Goal: Transaction & Acquisition: Purchase product/service

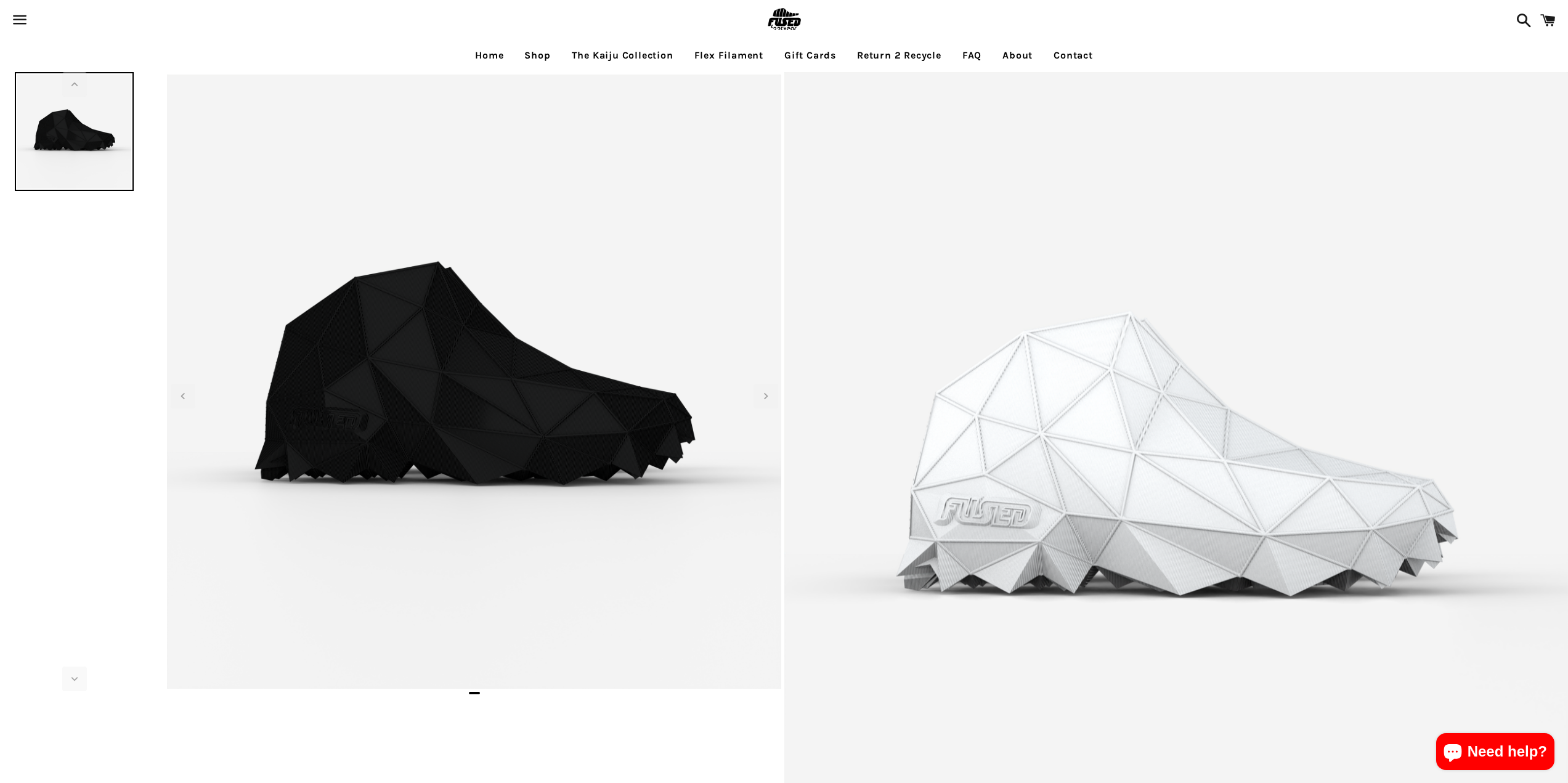
select select "**********"
select select "*****"
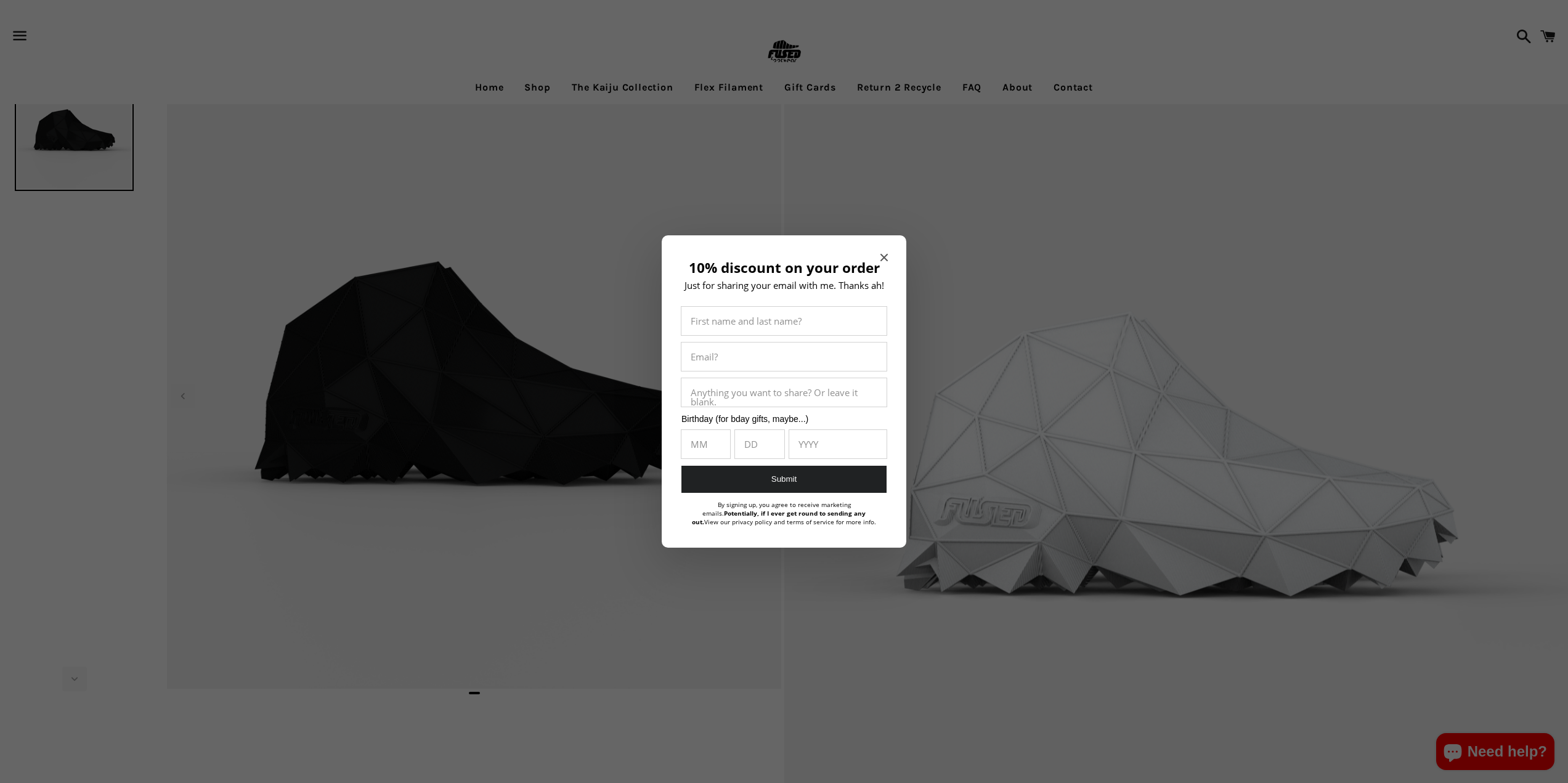
click at [882, 257] on icon "Close modal" at bounding box center [884, 258] width 8 height 8
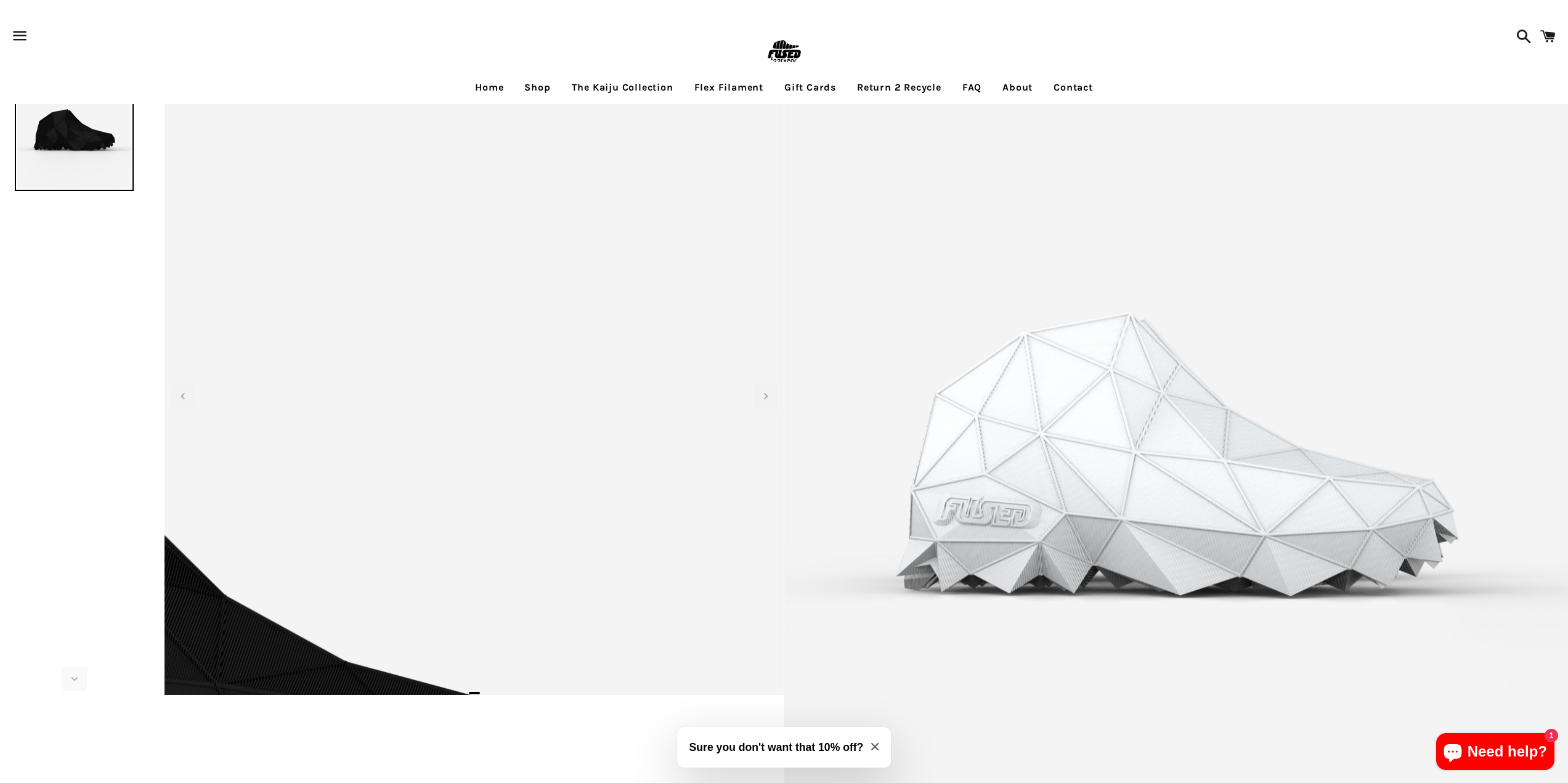
drag, startPoint x: 787, startPoint y: 302, endPoint x: 772, endPoint y: 113, distance: 189.6
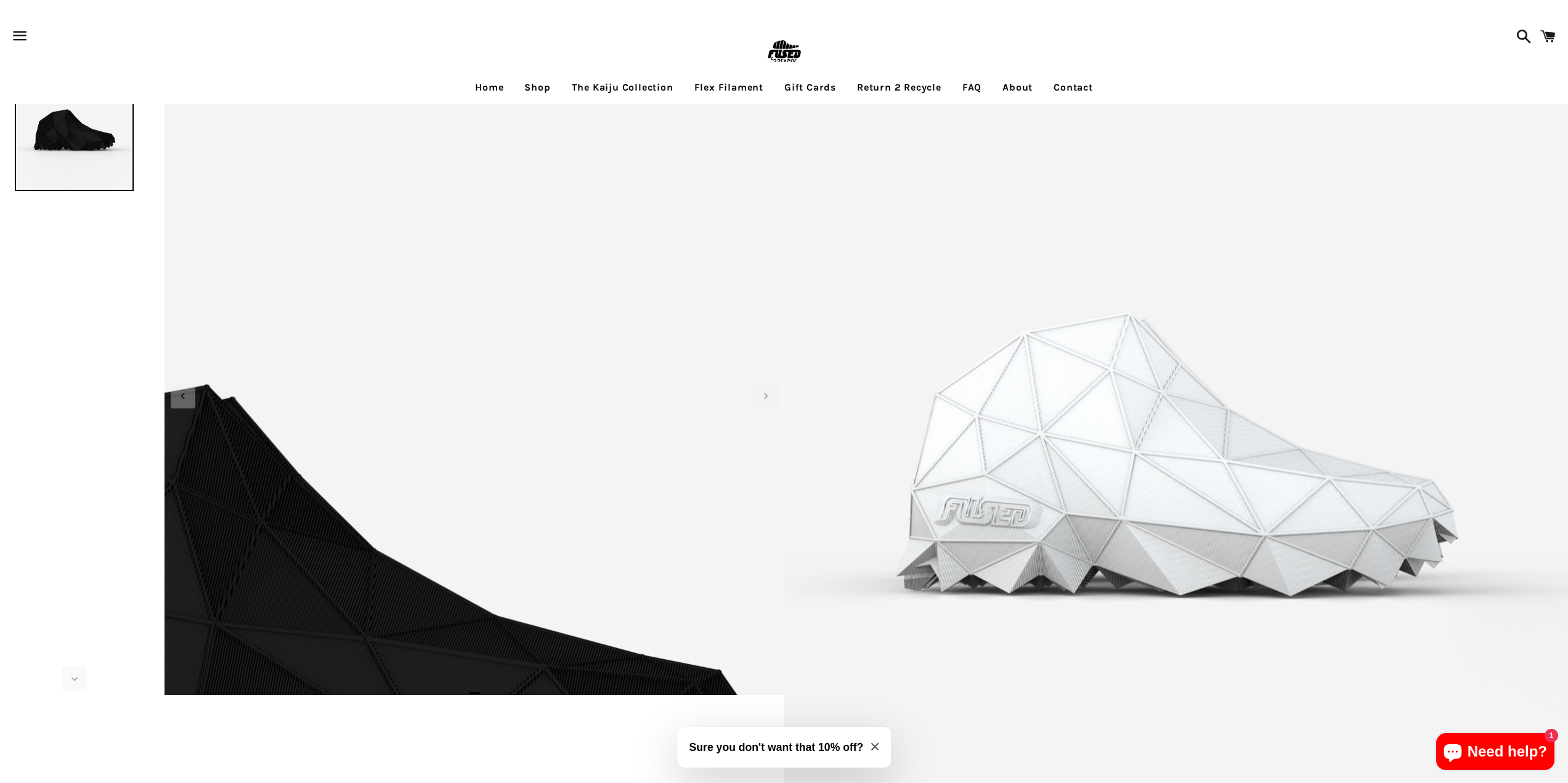
drag, startPoint x: 642, startPoint y: 155, endPoint x: 632, endPoint y: 158, distance: 10.4
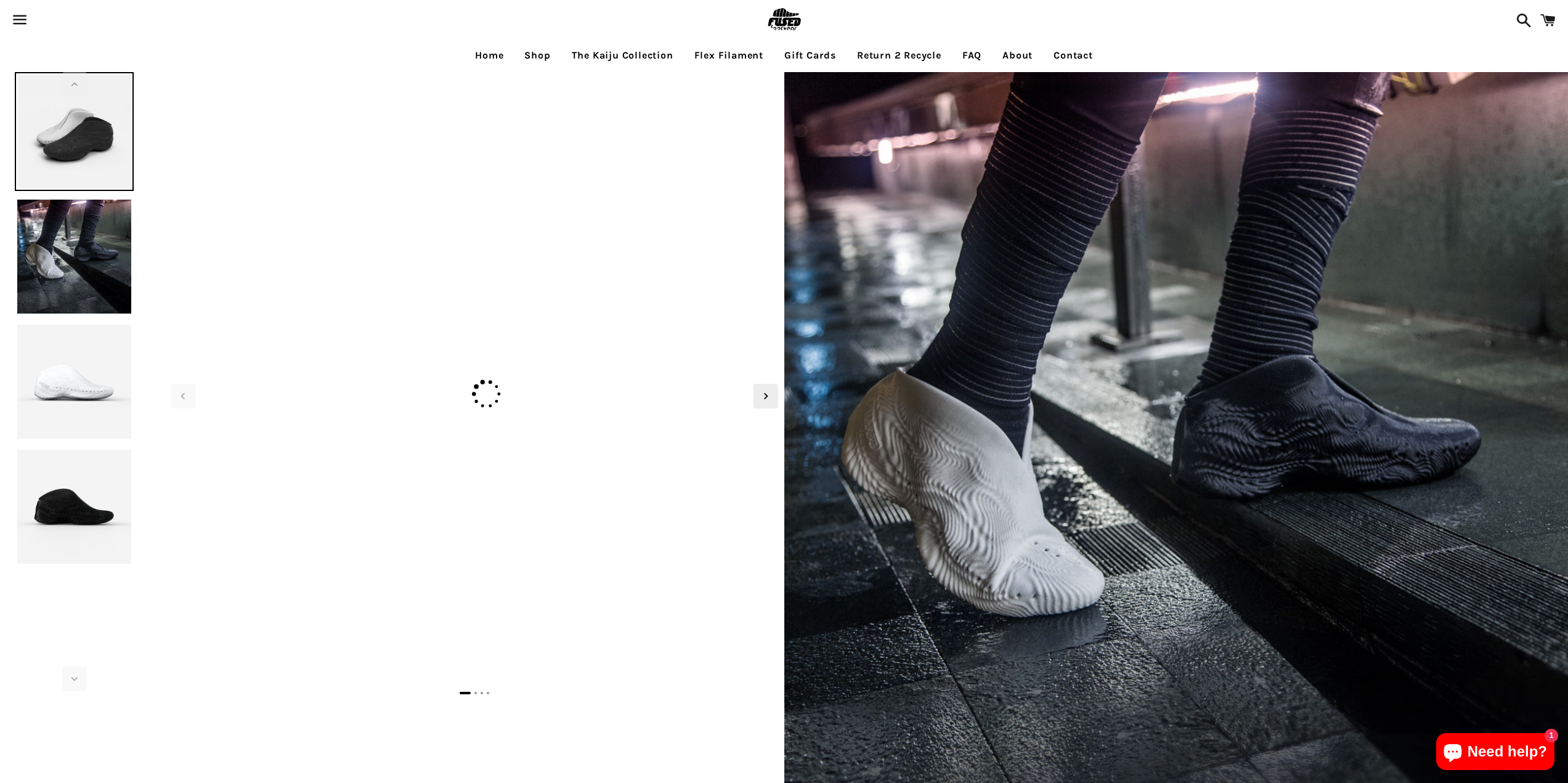
select select "**********"
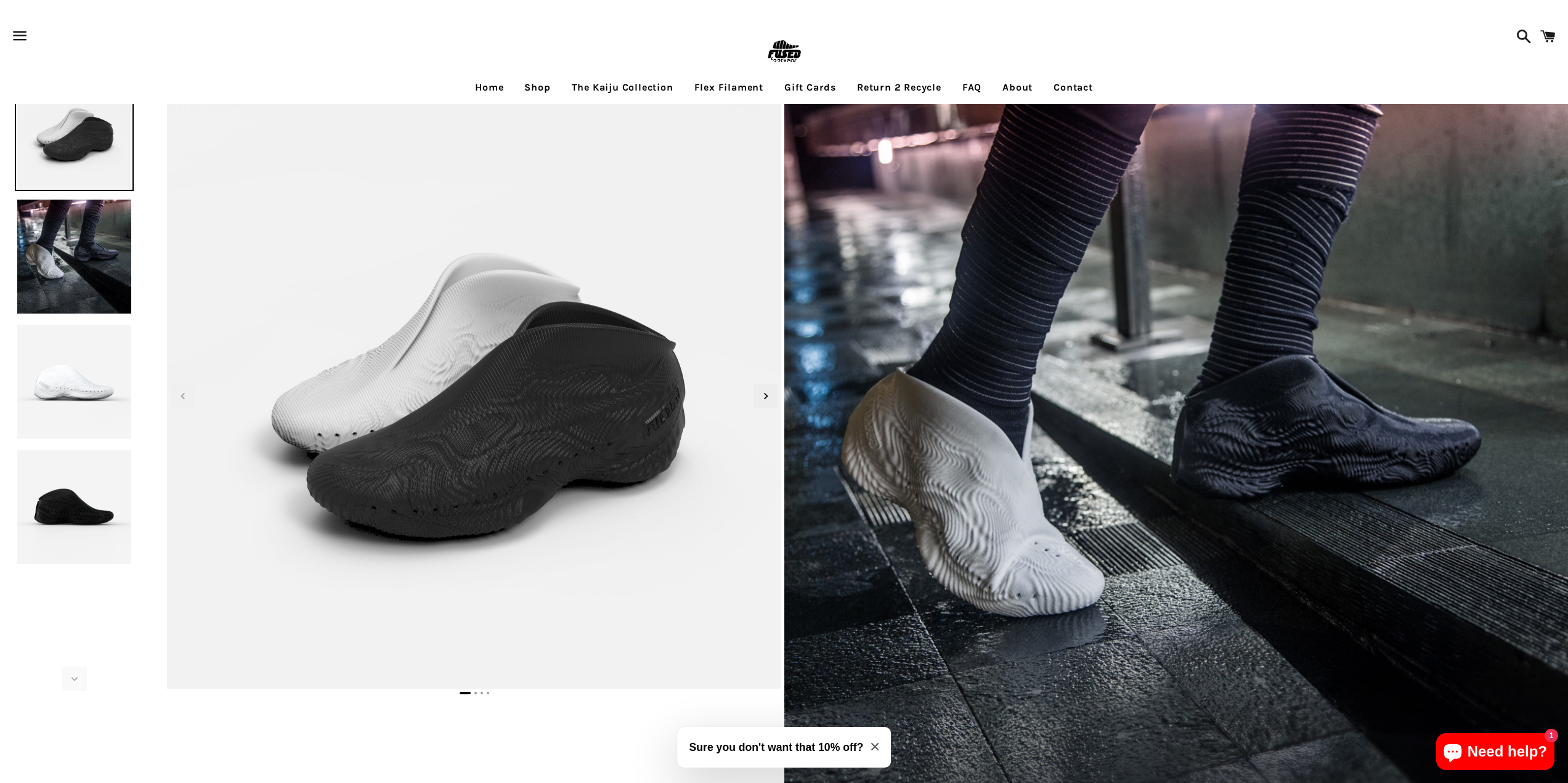
click at [69, 276] on img at bounding box center [75, 257] width 119 height 119
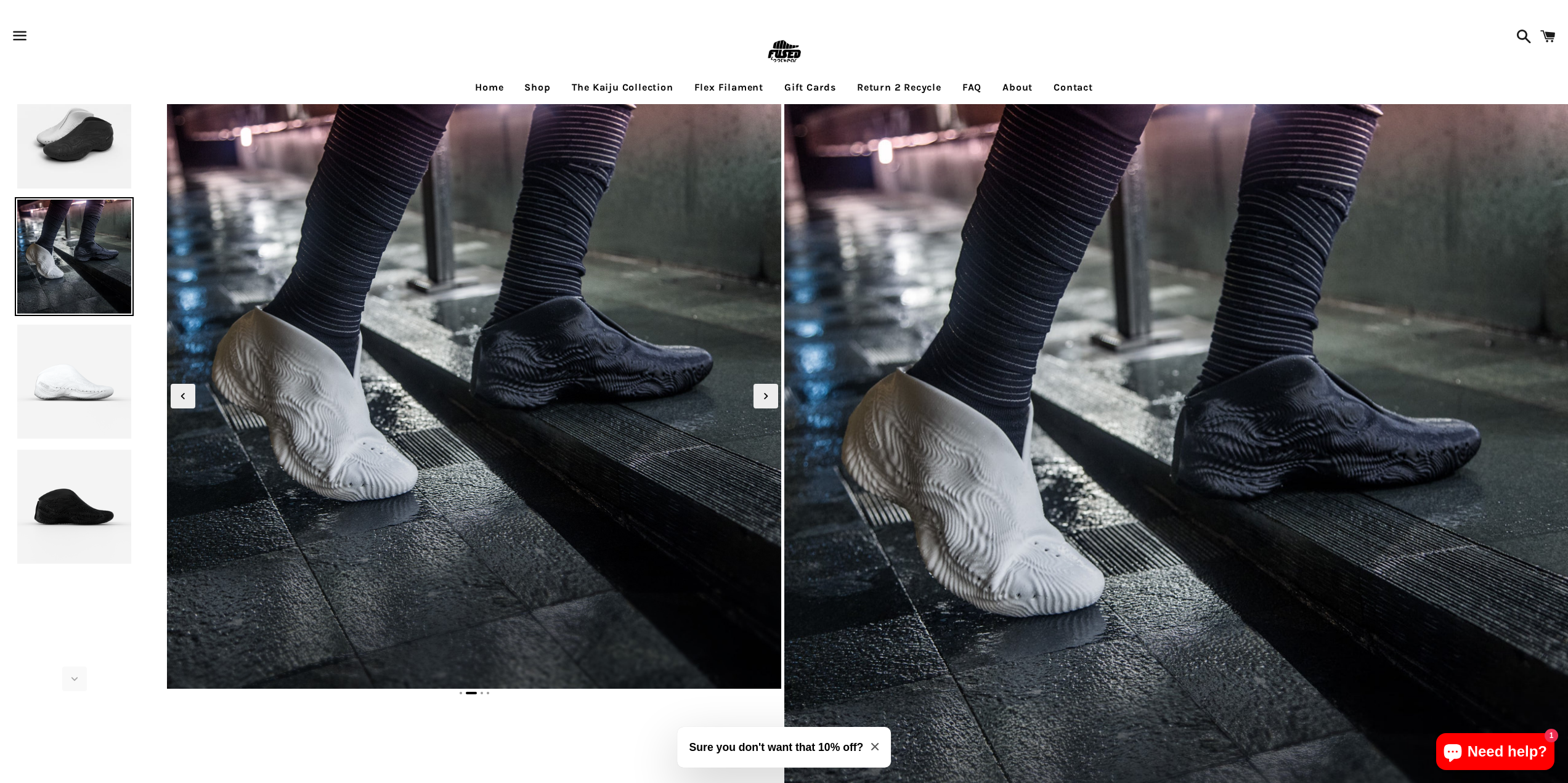
click at [79, 372] on img at bounding box center [75, 382] width 119 height 119
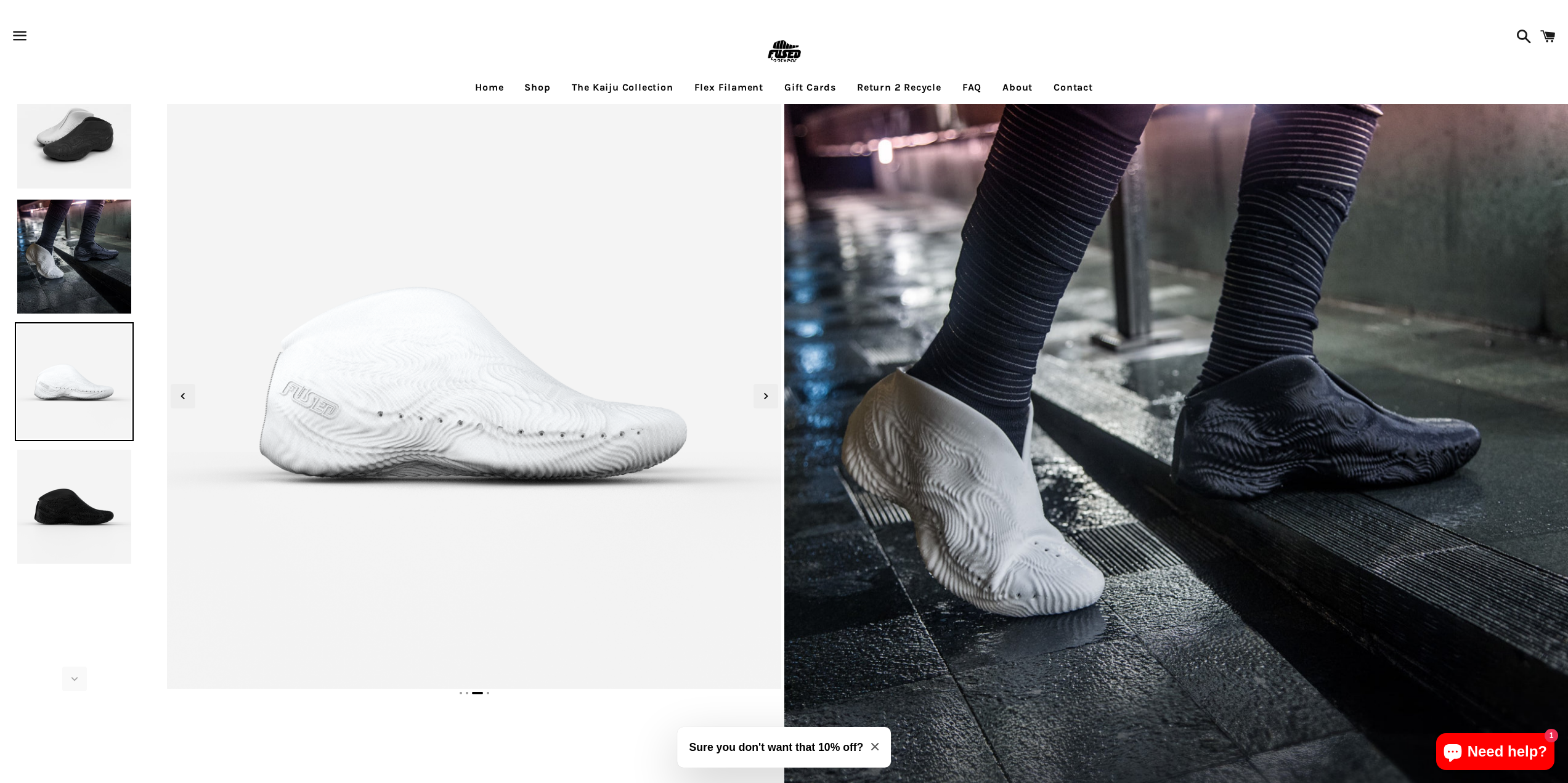
click at [106, 243] on img at bounding box center [75, 257] width 119 height 119
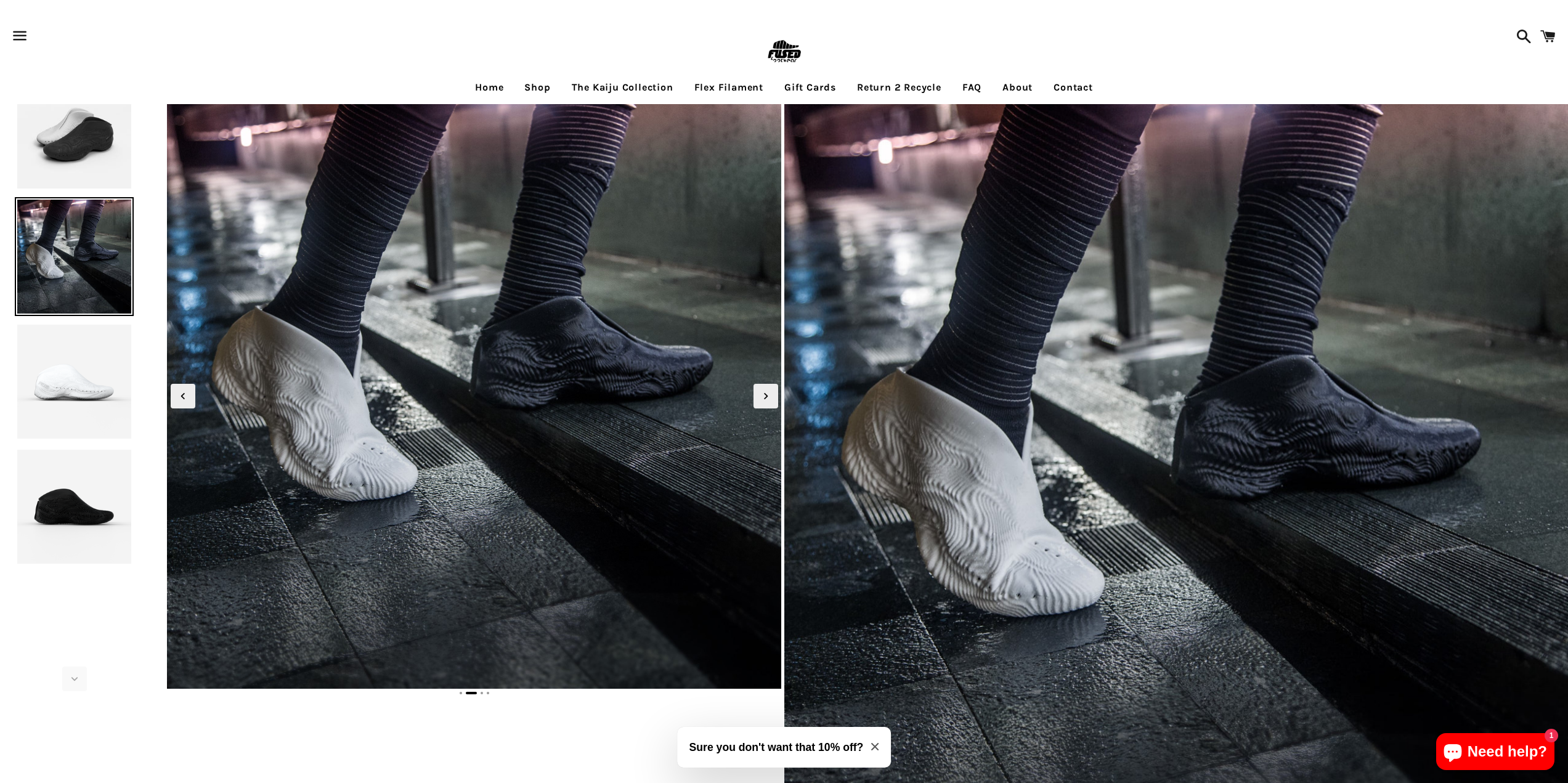
click at [99, 154] on img at bounding box center [75, 132] width 119 height 119
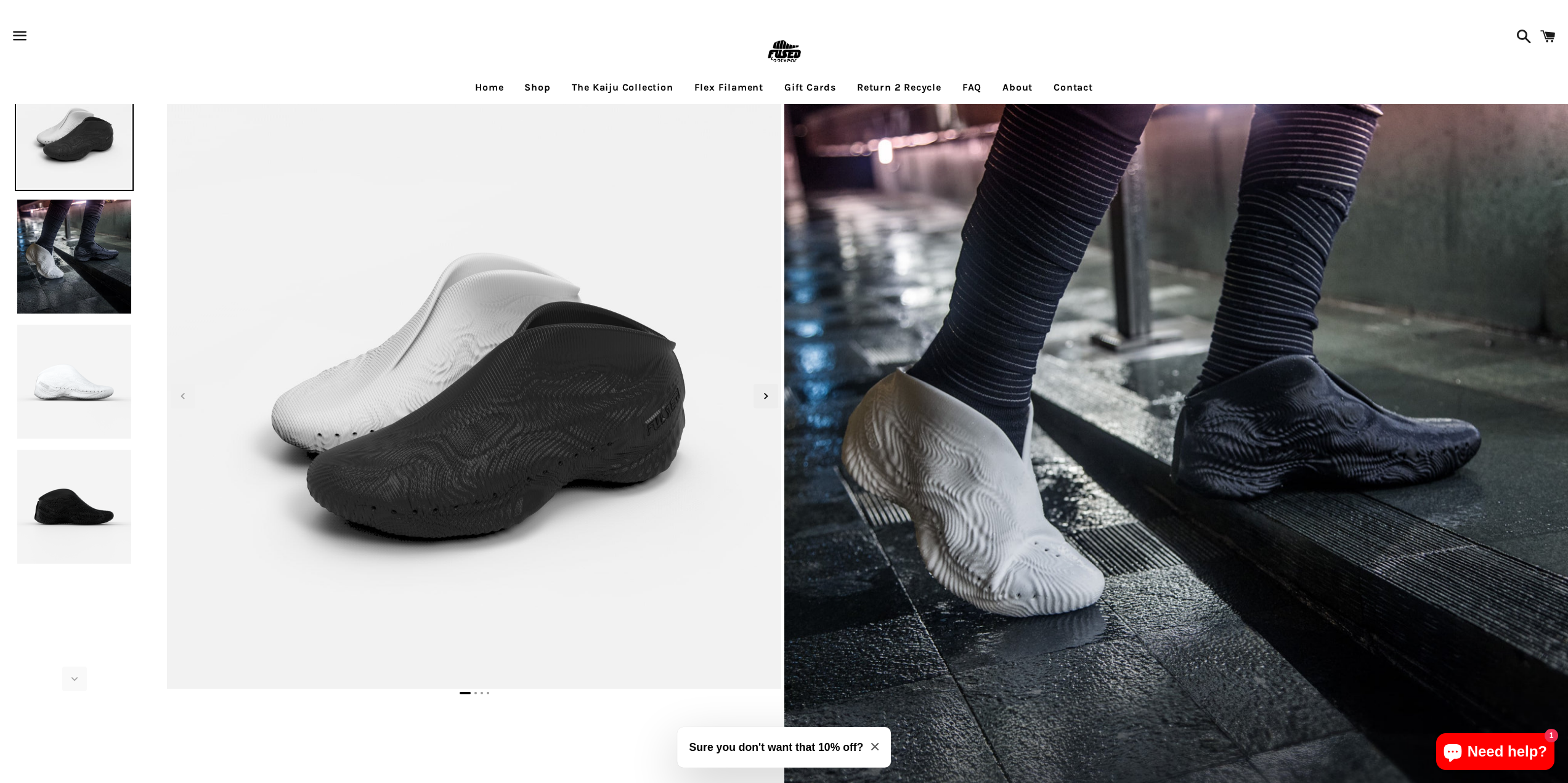
click at [90, 320] on div at bounding box center [75, 382] width 149 height 619
click at [97, 293] on img at bounding box center [75, 257] width 119 height 119
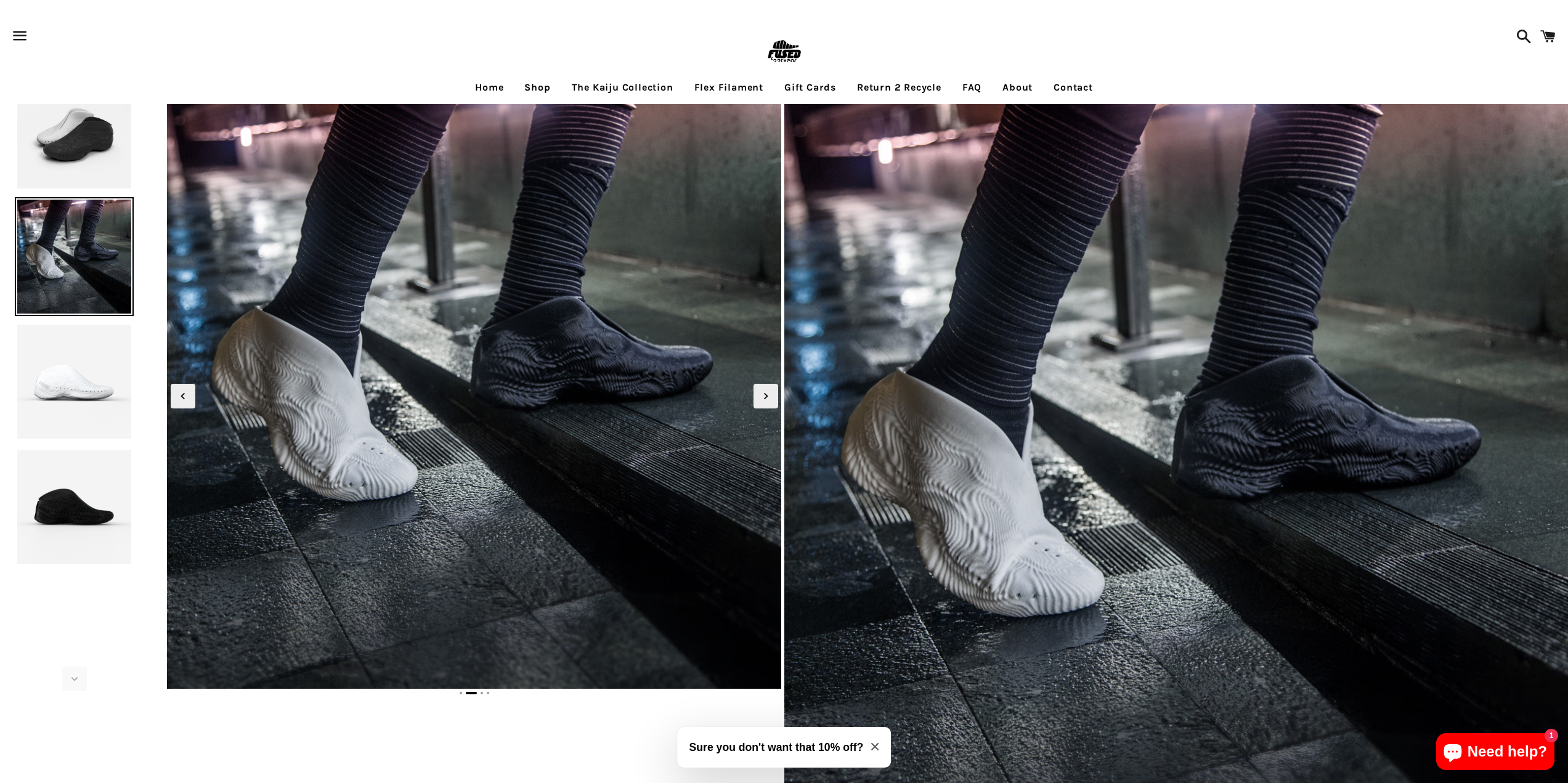
click at [105, 393] on img at bounding box center [75, 382] width 119 height 119
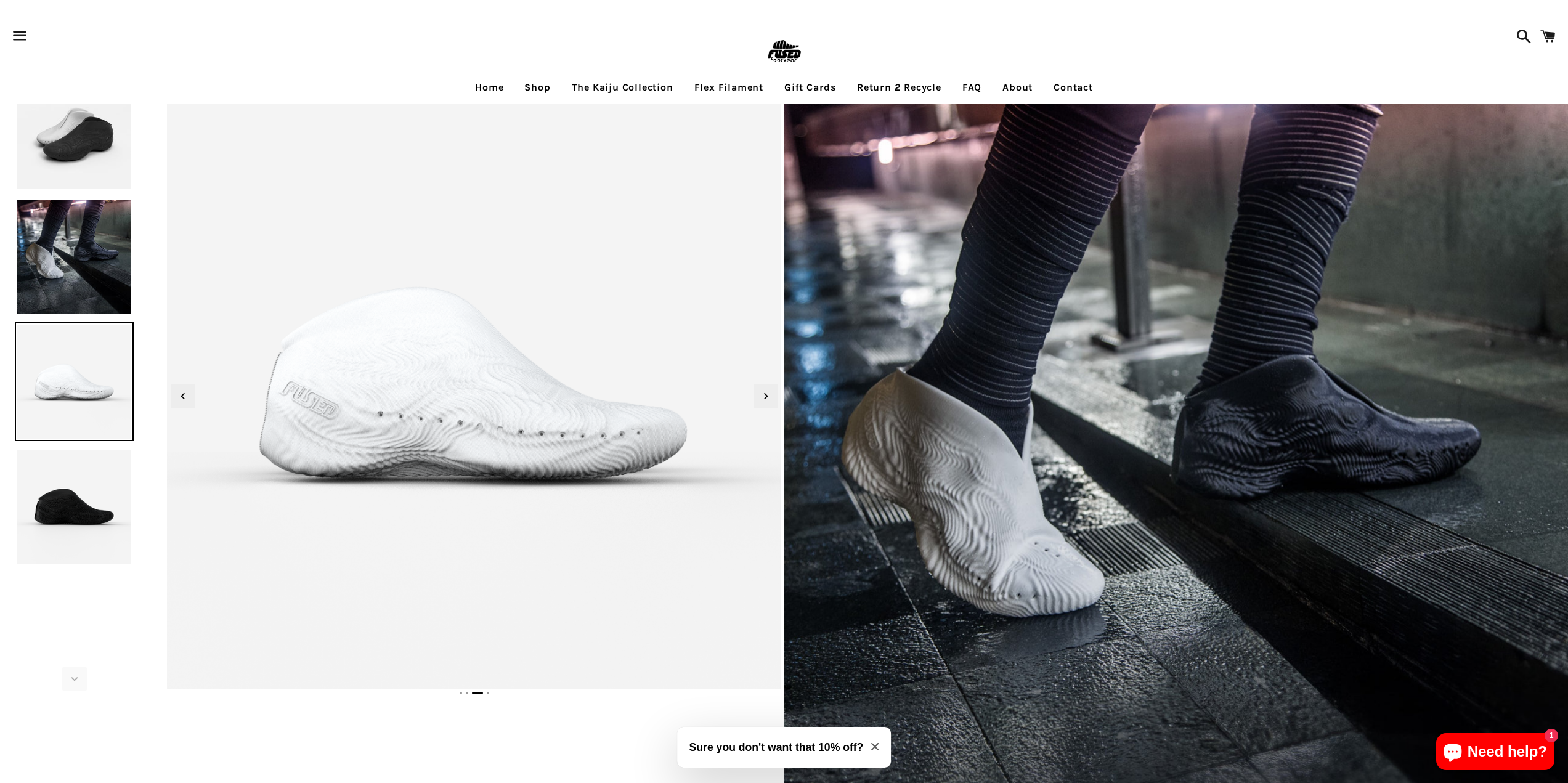
click at [83, 503] on img at bounding box center [75, 507] width 119 height 119
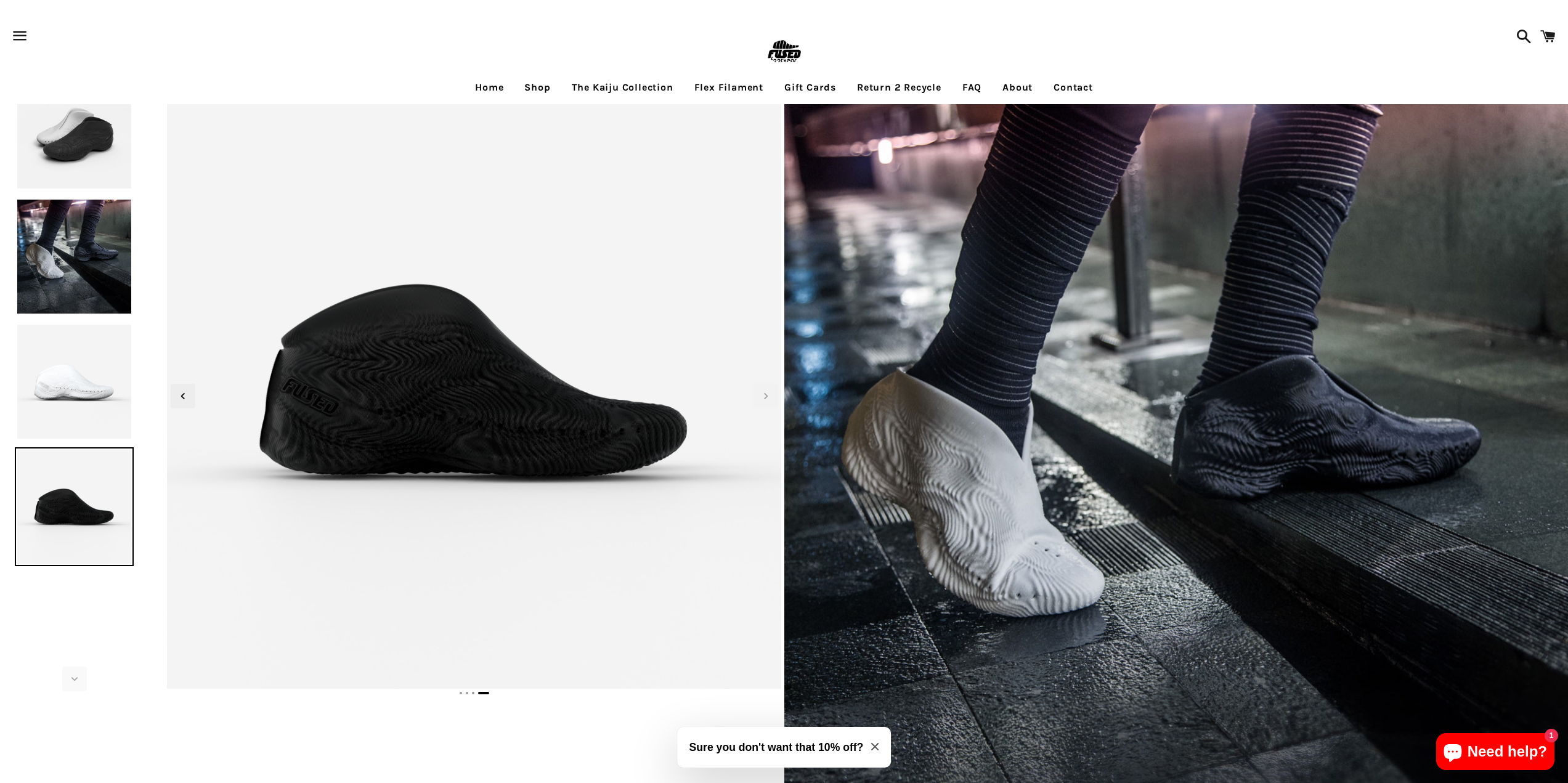
click at [87, 413] on img at bounding box center [75, 382] width 119 height 119
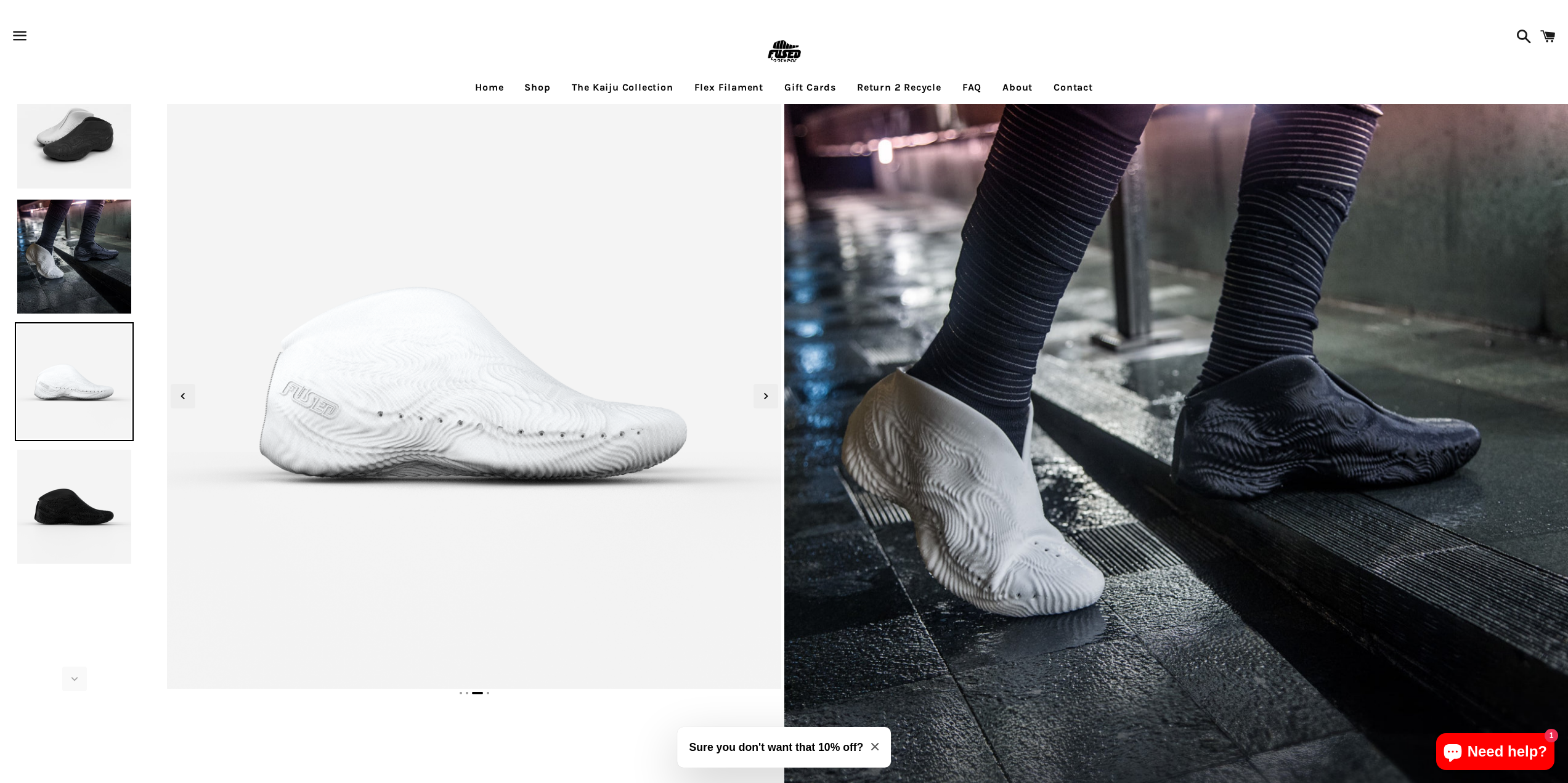
click at [84, 292] on img at bounding box center [75, 257] width 119 height 119
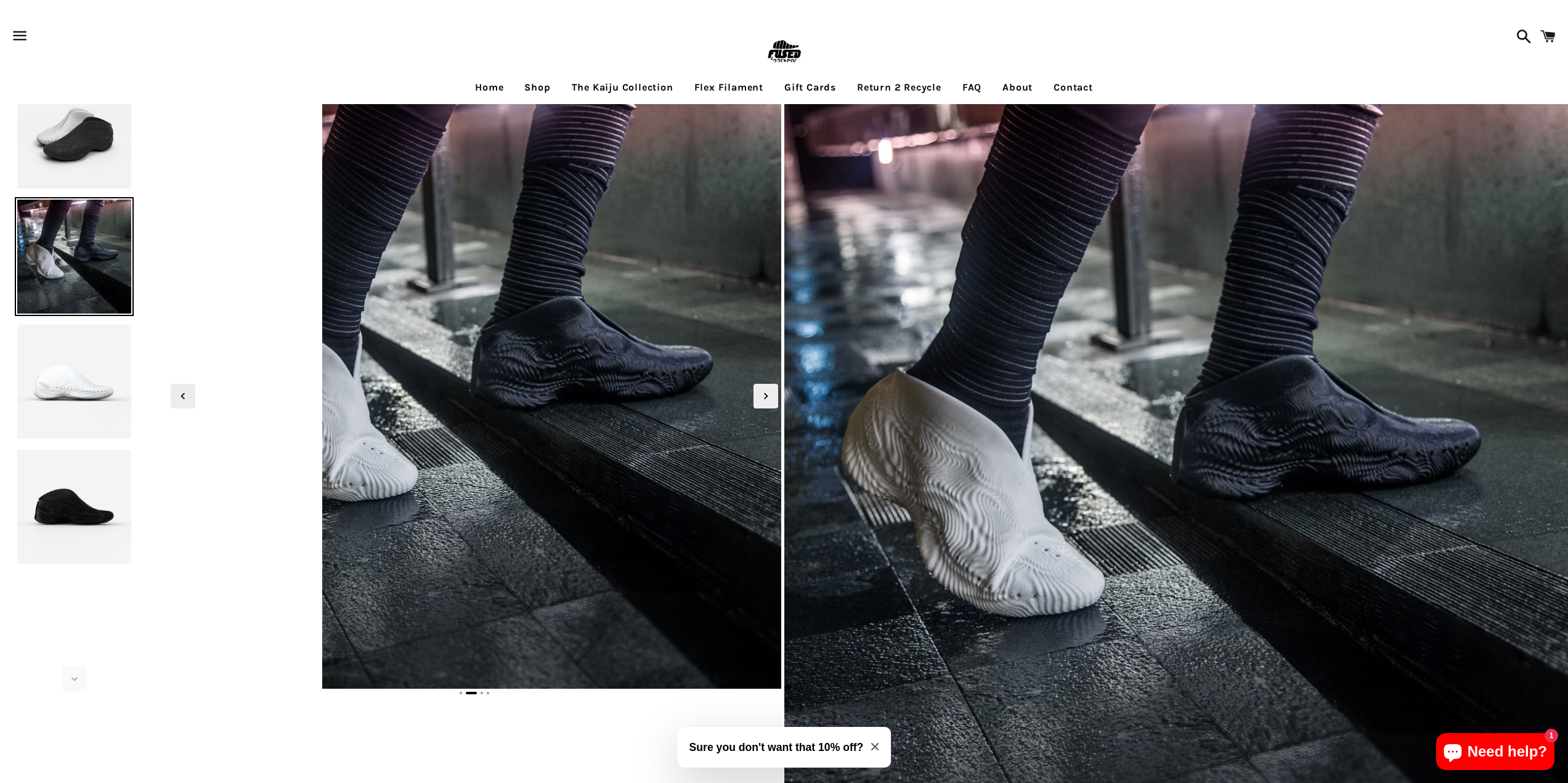
click at [72, 182] on img at bounding box center [75, 132] width 119 height 119
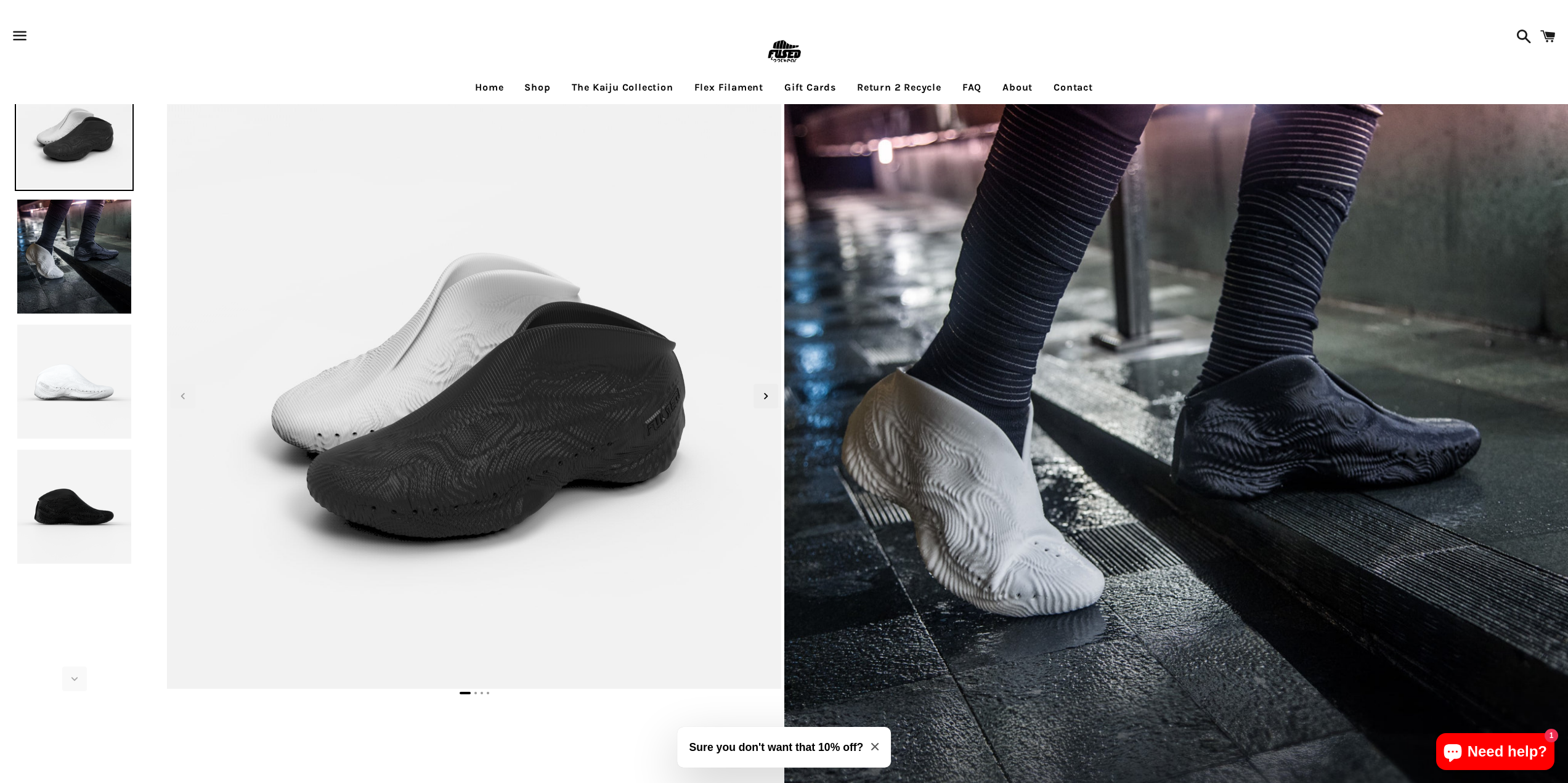
click at [87, 265] on img at bounding box center [75, 257] width 119 height 119
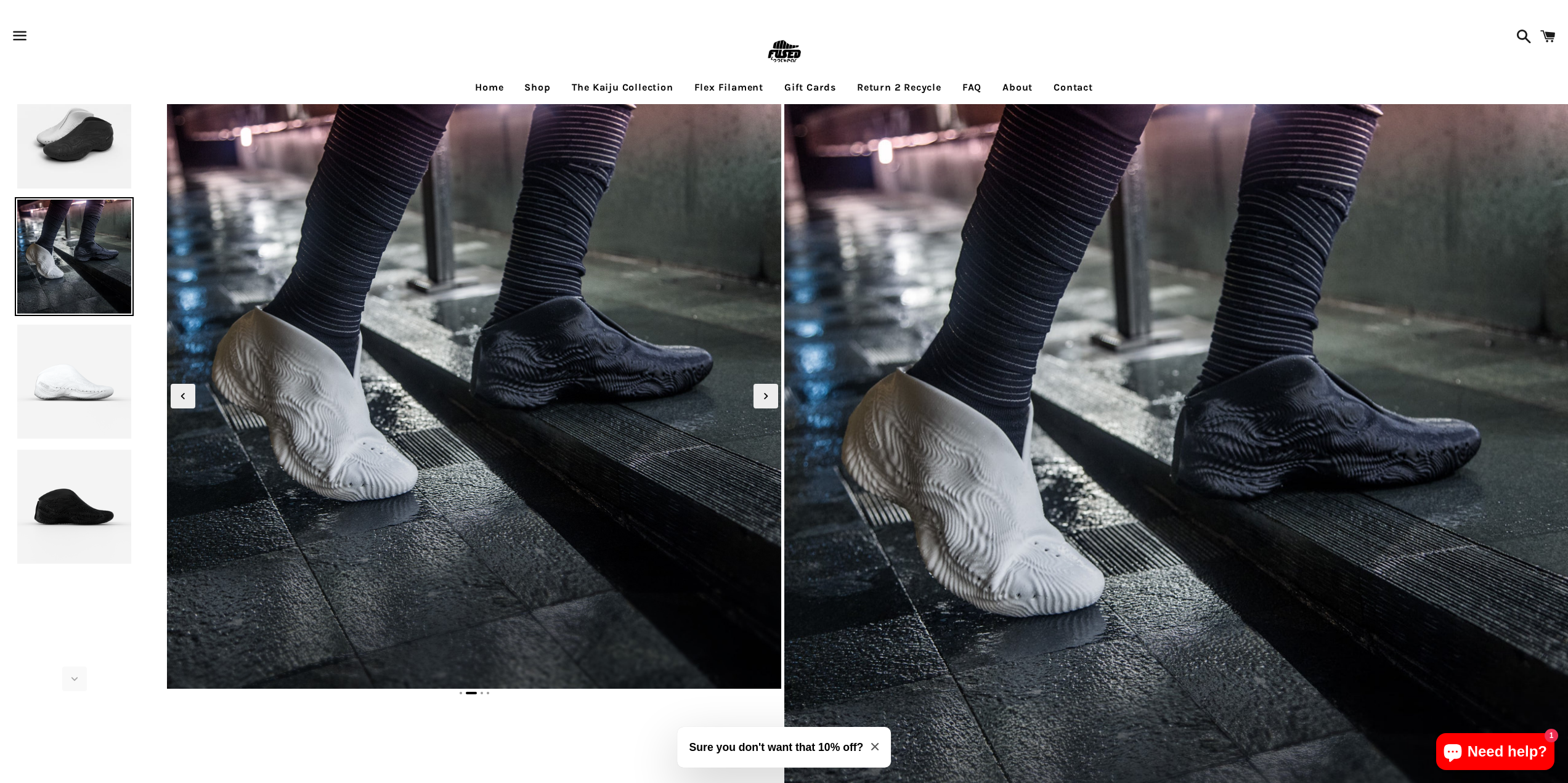
click at [96, 359] on img at bounding box center [75, 382] width 119 height 119
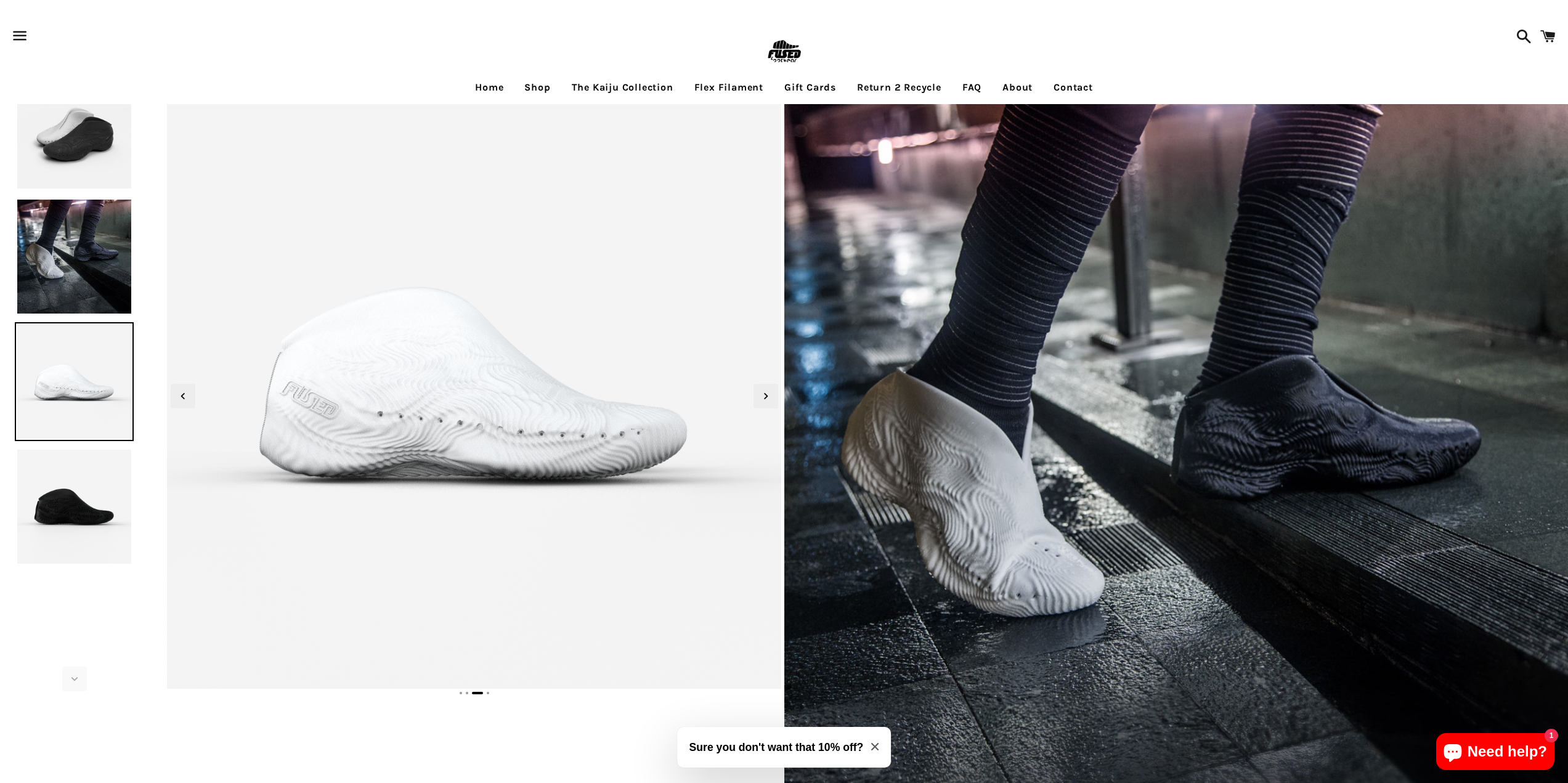
click at [93, 491] on img at bounding box center [75, 507] width 119 height 119
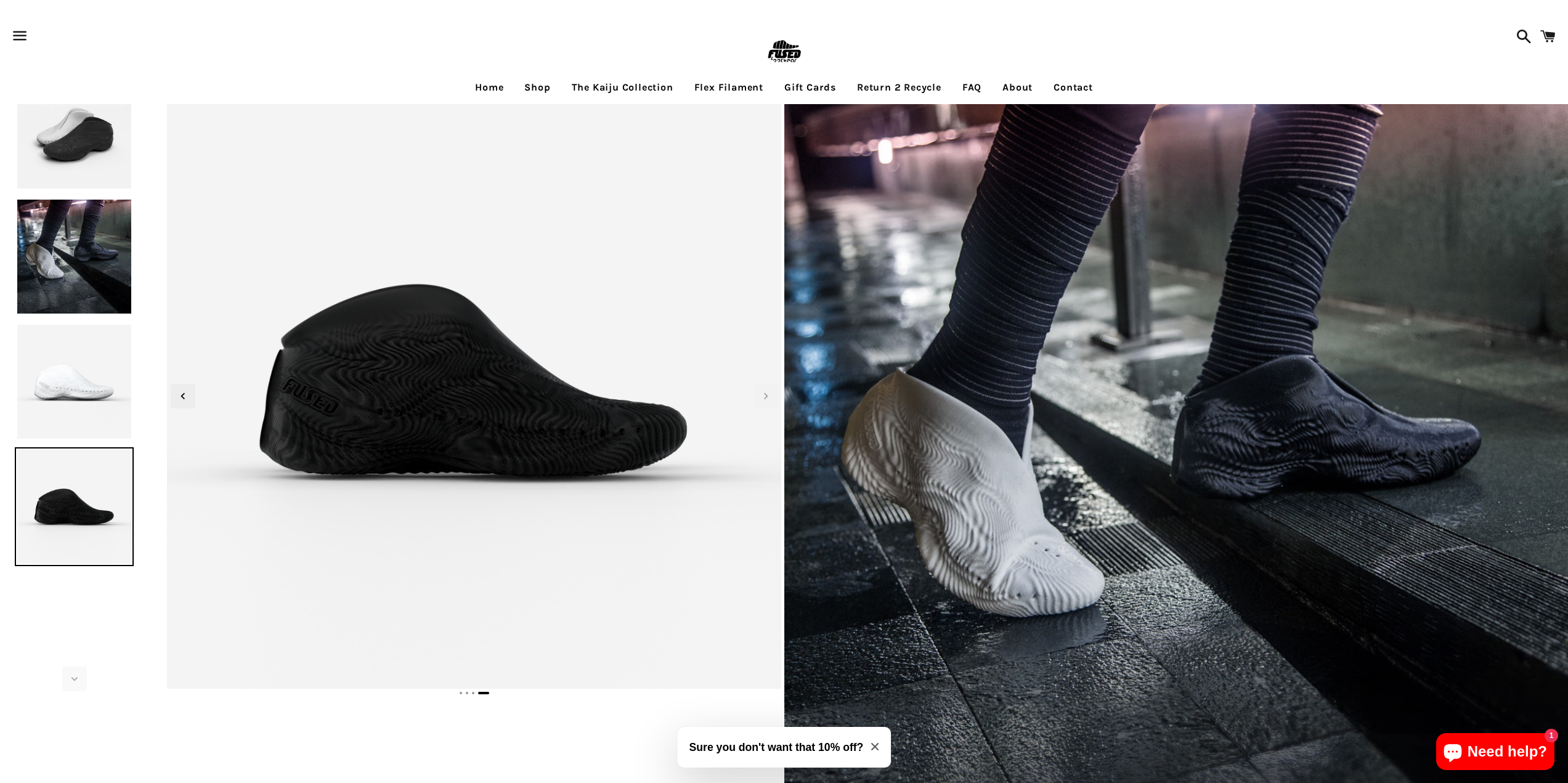
click at [107, 381] on img at bounding box center [75, 382] width 119 height 119
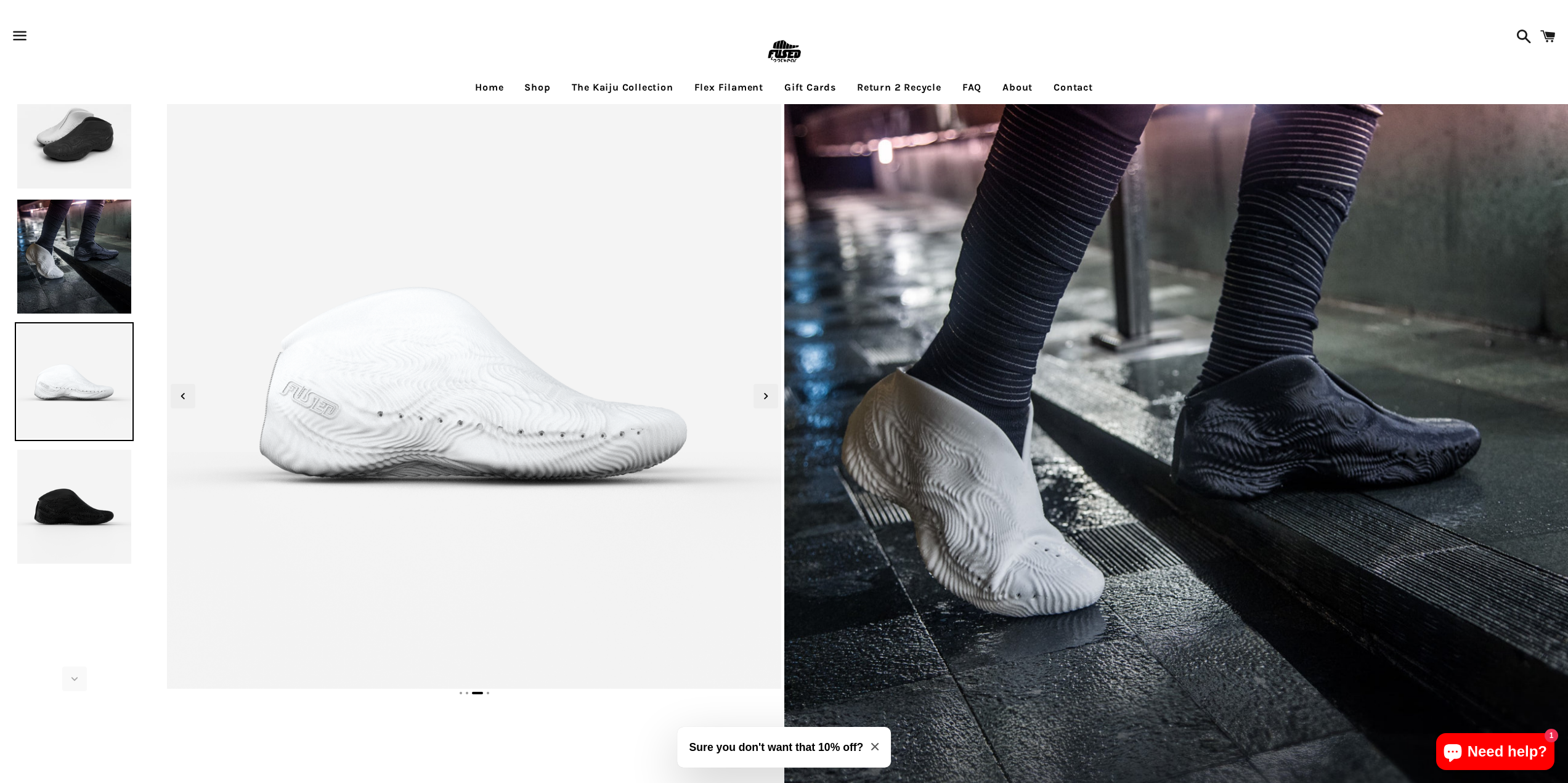
click at [95, 275] on img at bounding box center [75, 257] width 119 height 119
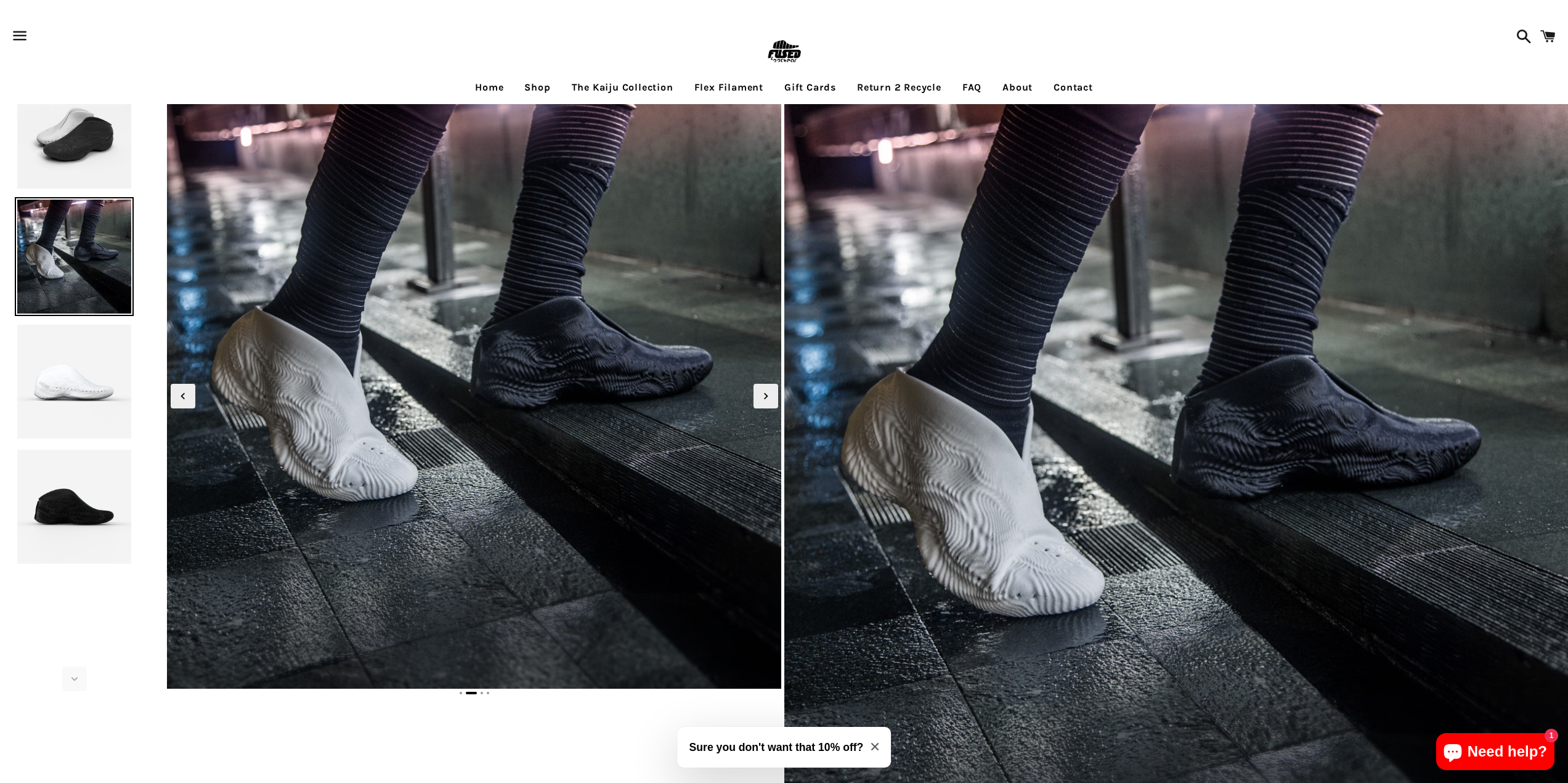
click at [96, 167] on img at bounding box center [75, 132] width 119 height 119
